Goal: Obtain resource: Obtain resource

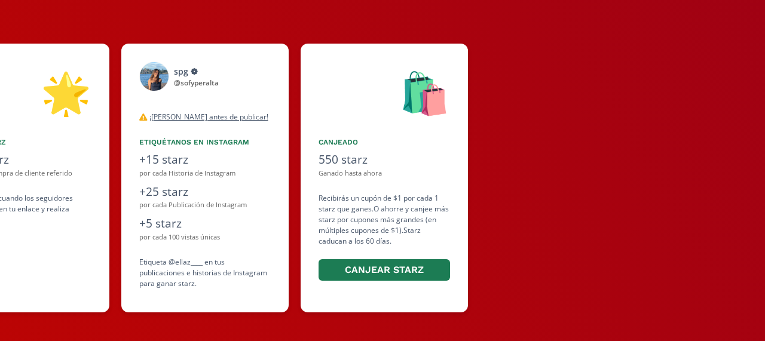
scroll to position [0, 717]
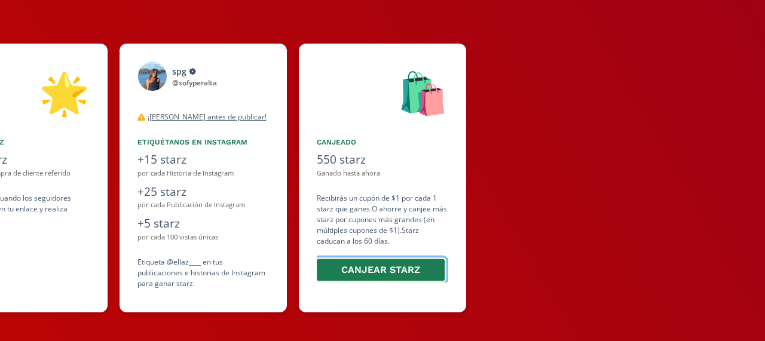
click at [375, 272] on button "Canjear starz" at bounding box center [380, 270] width 131 height 26
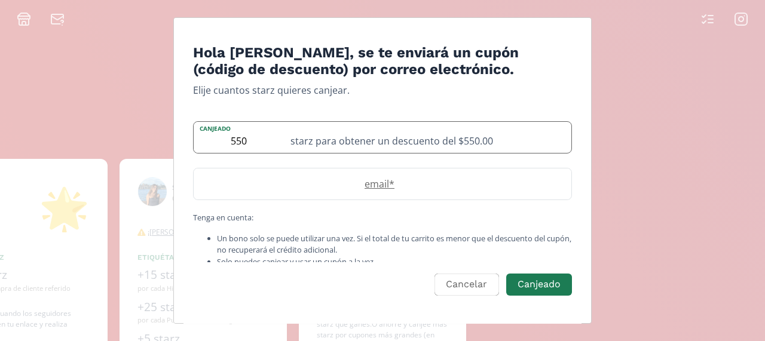
click at [382, 149] on div "starz para obtener un descuento del $550.00" at bounding box center [427, 137] width 288 height 31
click at [332, 184] on label "email *" at bounding box center [377, 184] width 366 height 14
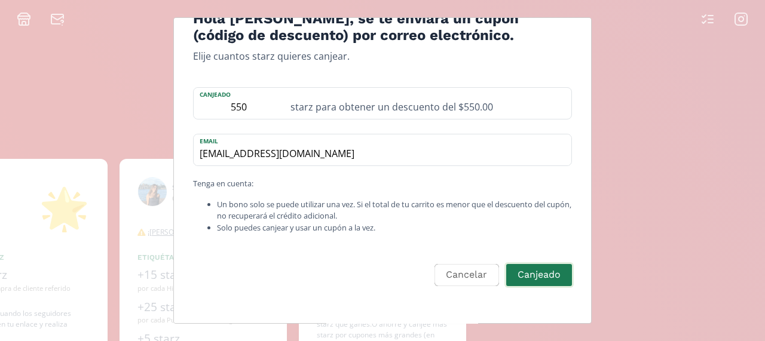
type input "sofy.peralta02@gmail.com"
click at [515, 268] on button "Canjeado" at bounding box center [538, 275] width 69 height 26
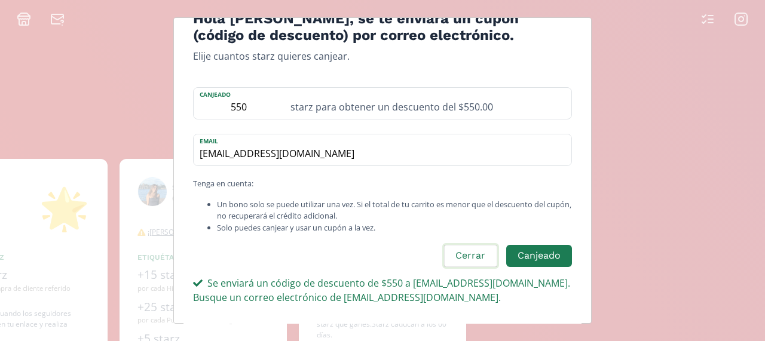
click at [486, 257] on button "Cerrar" at bounding box center [470, 256] width 56 height 26
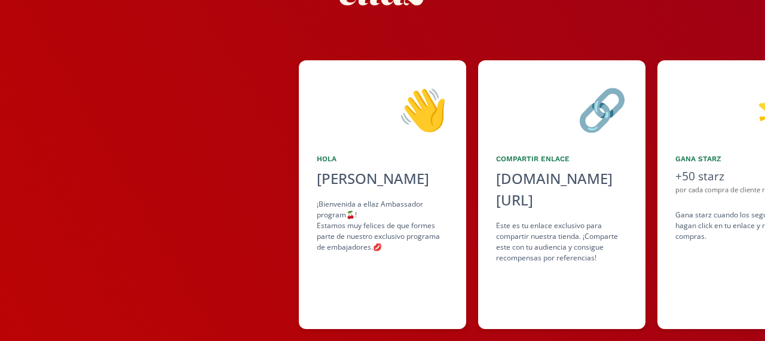
scroll to position [102, 0]
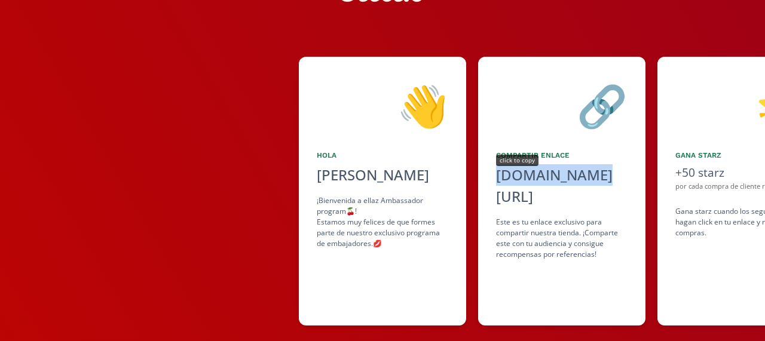
click at [529, 173] on div "[DOMAIN_NAME][URL]" at bounding box center [561, 185] width 131 height 43
copy div "[DOMAIN_NAME][URL]"
